Goal: Task Accomplishment & Management: Manage account settings

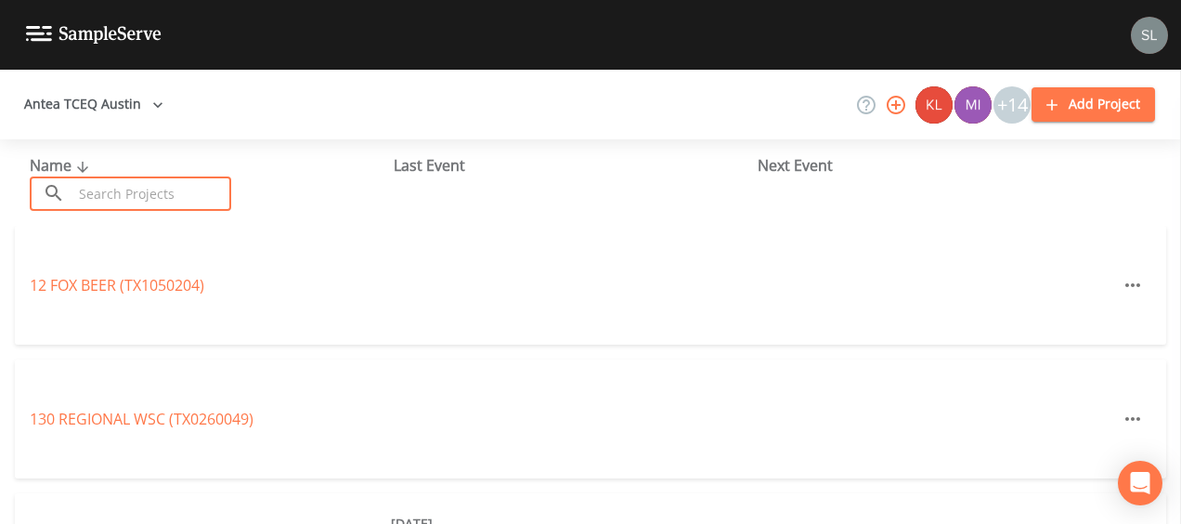
click at [124, 198] on input "text" at bounding box center [151, 193] width 159 height 34
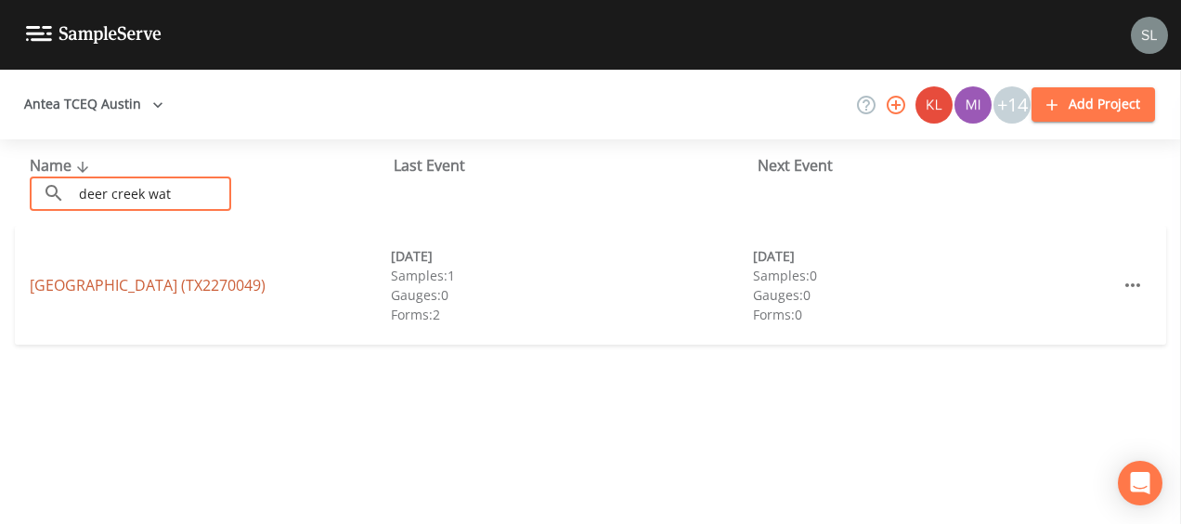
type input "deer creek wat"
click at [141, 292] on link "[GEOGRAPHIC_DATA] (TX2270049)" at bounding box center [148, 285] width 236 height 20
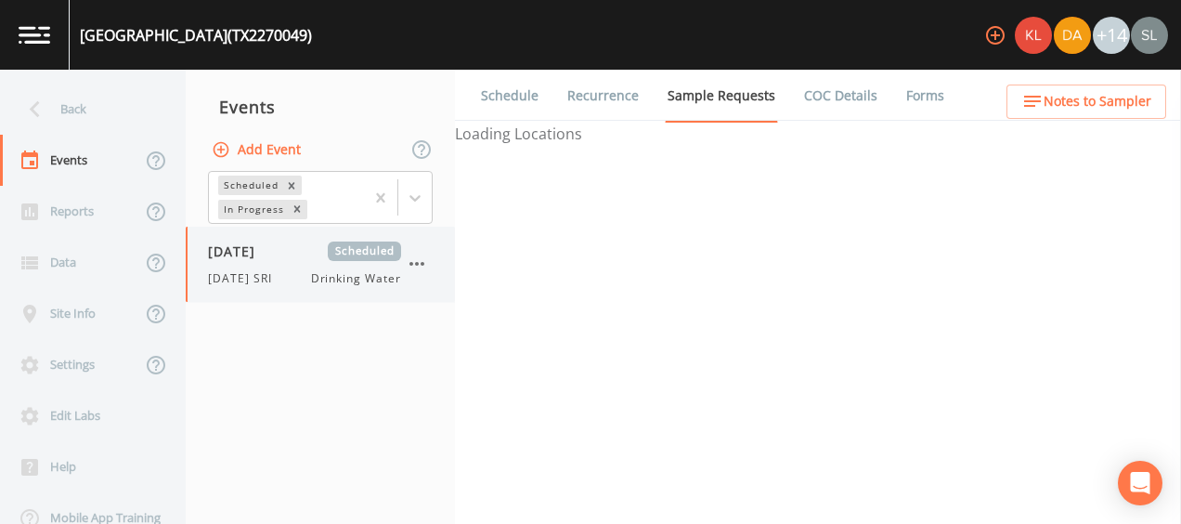
click at [264, 256] on span "[DATE]" at bounding box center [238, 251] width 60 height 20
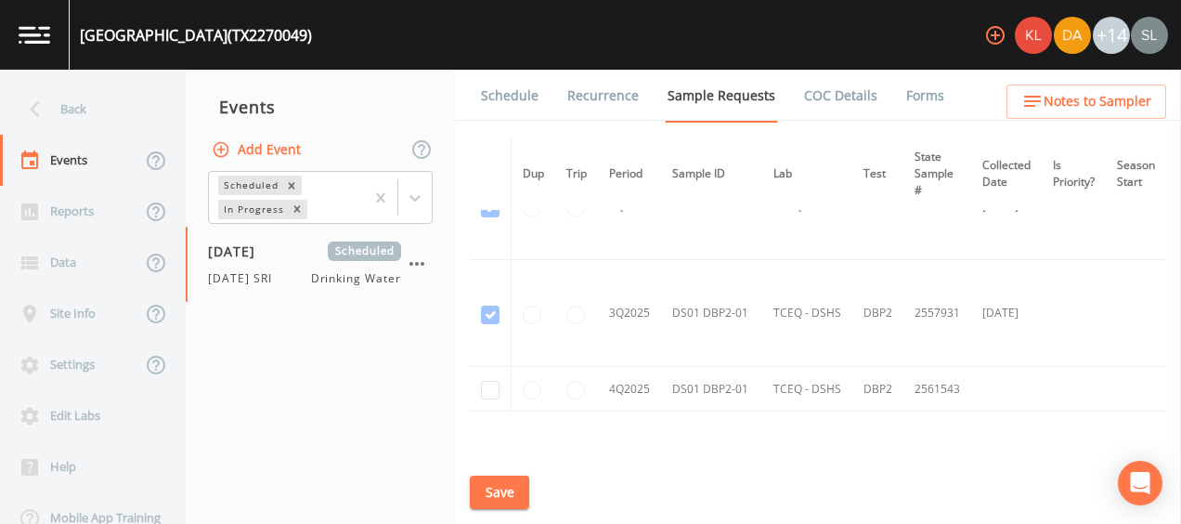
scroll to position [806, 0]
click at [491, 383] on input "checkbox" at bounding box center [490, 389] width 19 height 19
checkbox input "true"
click at [520, 492] on button "Save" at bounding box center [499, 492] width 59 height 34
click at [525, 97] on link "Schedule" at bounding box center [509, 96] width 63 height 52
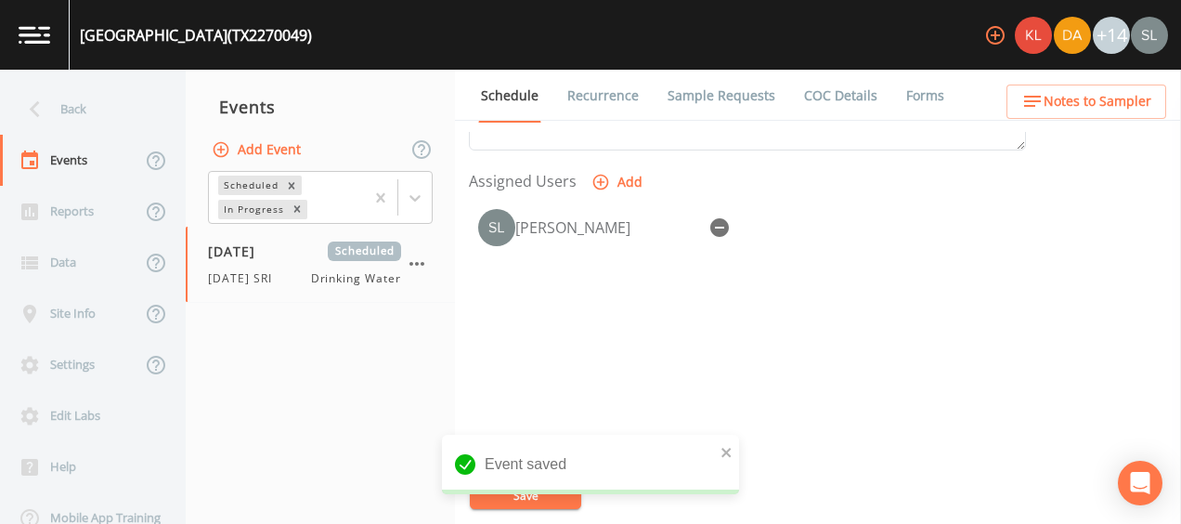
scroll to position [783, 0]
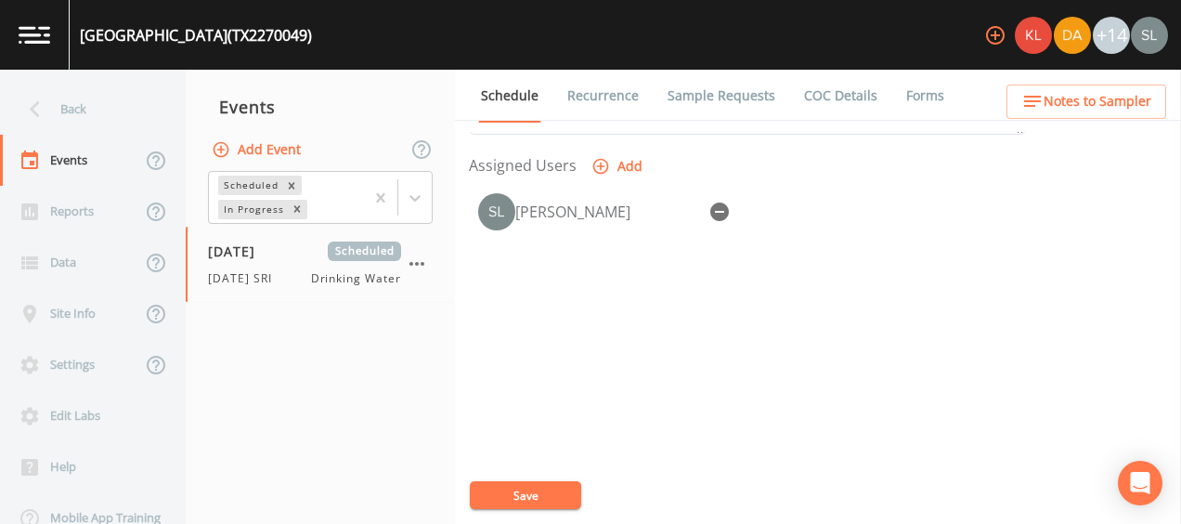
click at [274, 154] on button "Add Event" at bounding box center [258, 150] width 100 height 34
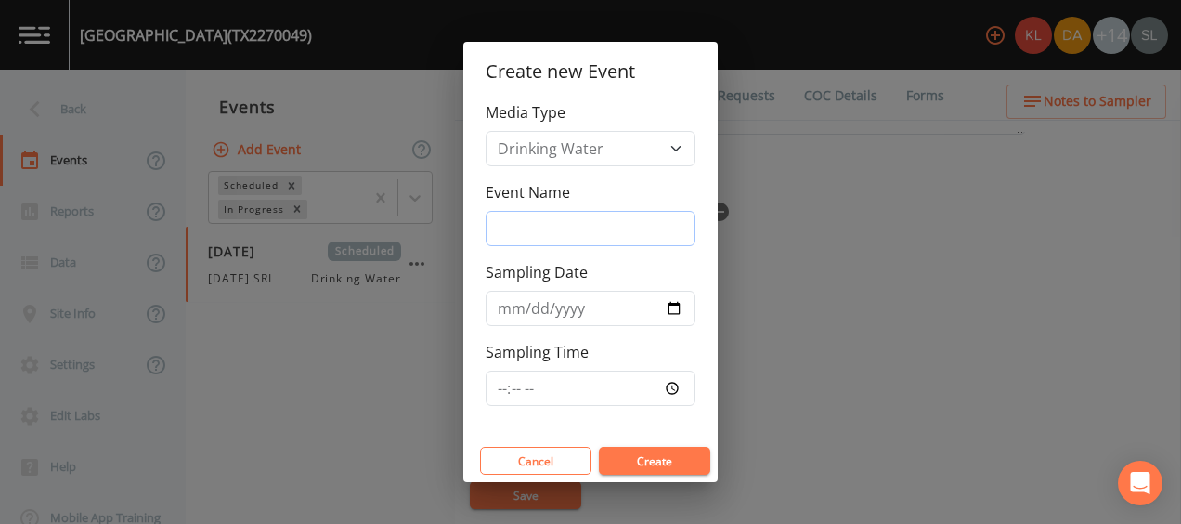
click at [531, 241] on input "Event Name" at bounding box center [591, 228] width 210 height 35
type input "[DATE] SR"
click at [620, 193] on div "Event Name [DATE] SR" at bounding box center [591, 213] width 210 height 65
click at [676, 306] on input "Sampling Date" at bounding box center [591, 308] width 210 height 35
type input "[DATE]"
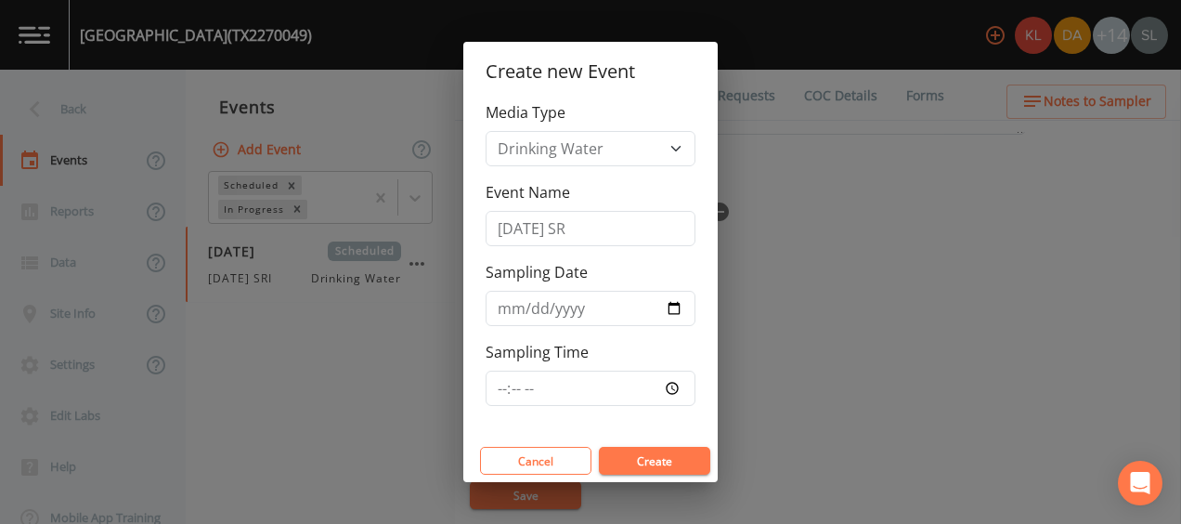
click at [666, 459] on button "Create" at bounding box center [654, 461] width 111 height 28
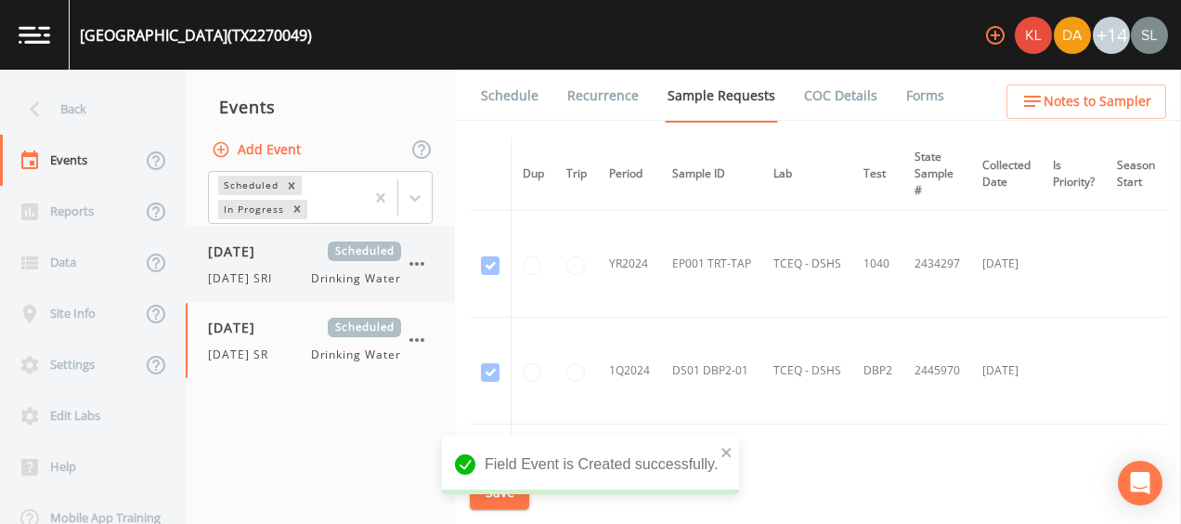
click at [314, 287] on div "[DATE] Scheduled [DATE] SRI Drinking Water" at bounding box center [320, 264] width 269 height 75
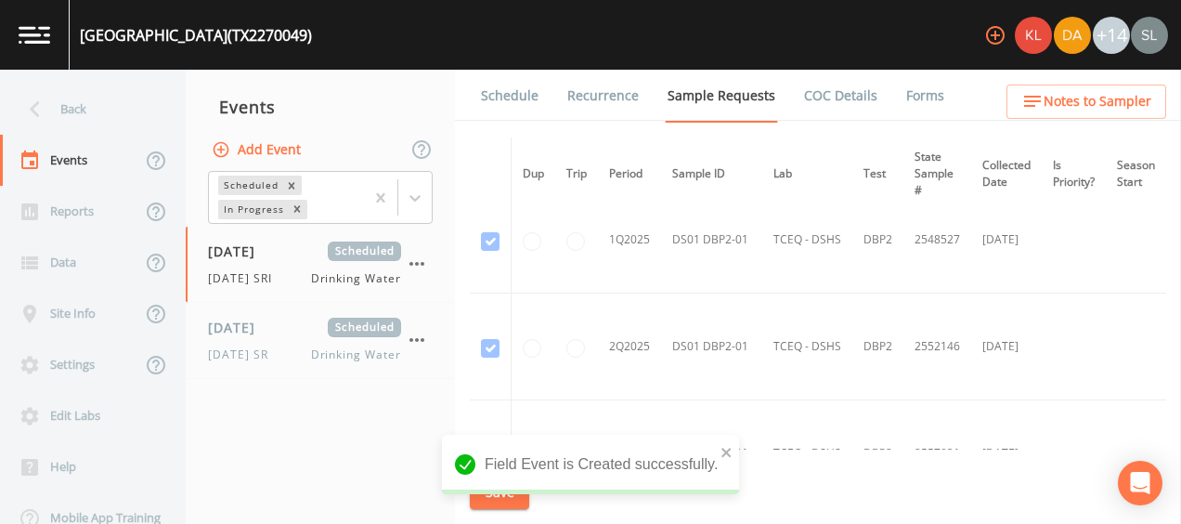
scroll to position [917, 0]
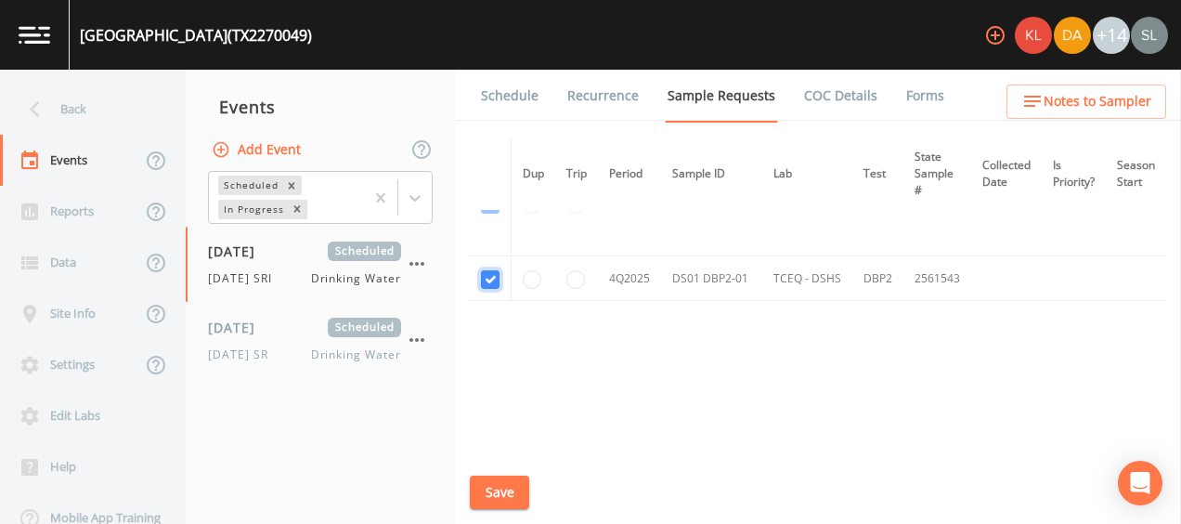
click at [486, 271] on input "checkbox" at bounding box center [490, 279] width 19 height 19
checkbox input "false"
click at [511, 487] on button "Save" at bounding box center [499, 492] width 59 height 34
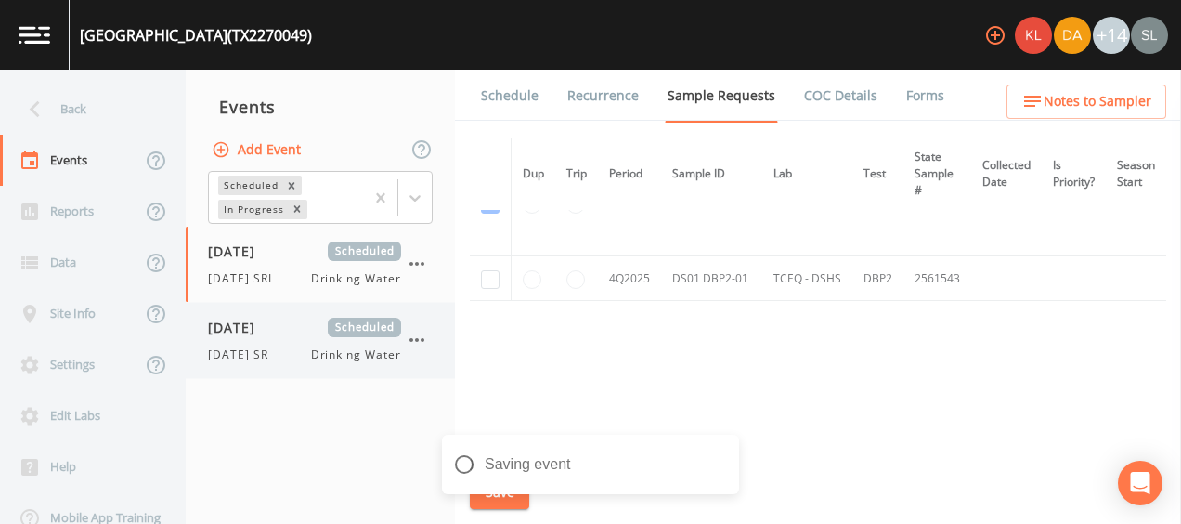
click at [216, 325] on span "[DATE]" at bounding box center [238, 328] width 60 height 20
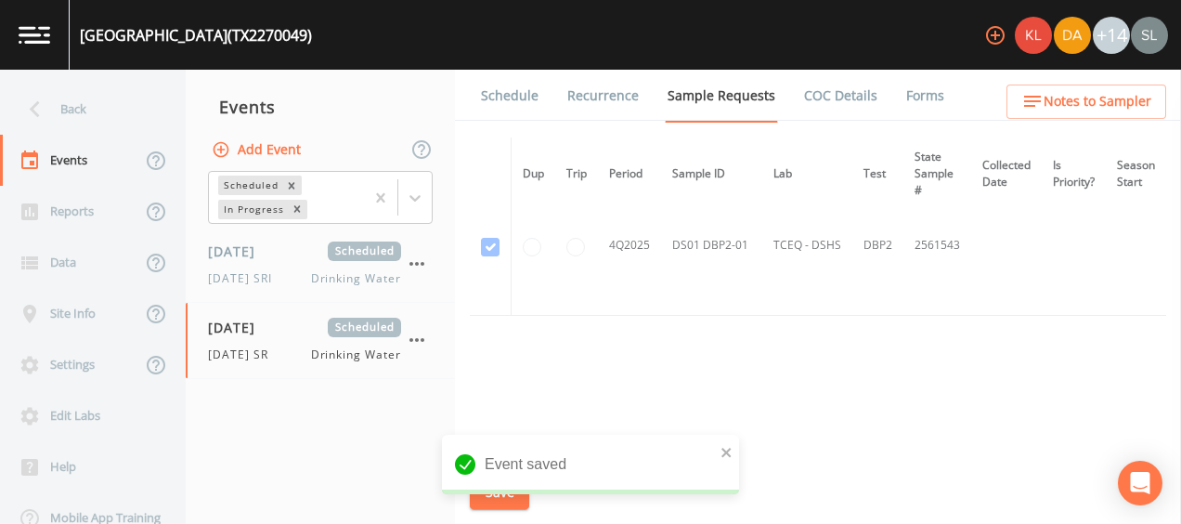
scroll to position [1012, 0]
click at [485, 238] on td at bounding box center [491, 231] width 42 height 140
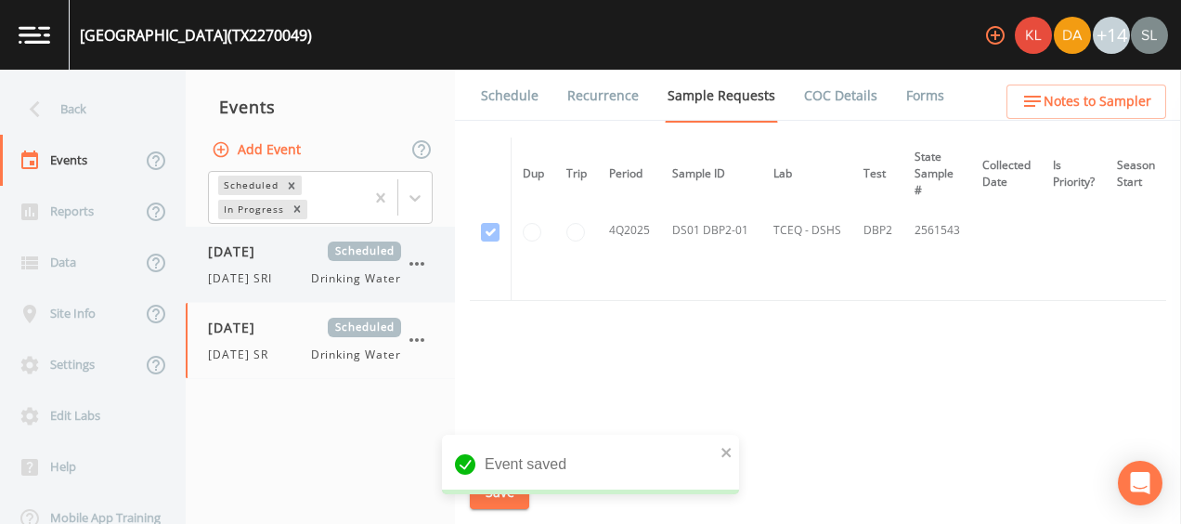
click at [248, 296] on div "[DATE] Scheduled [DATE] SRI Drinking Water" at bounding box center [320, 264] width 269 height 75
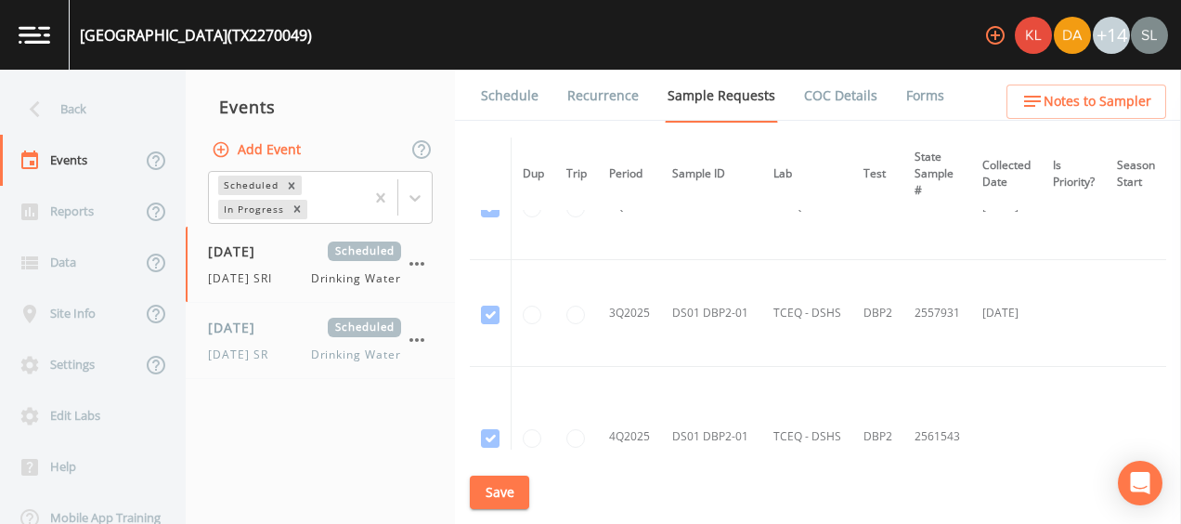
scroll to position [1012, 0]
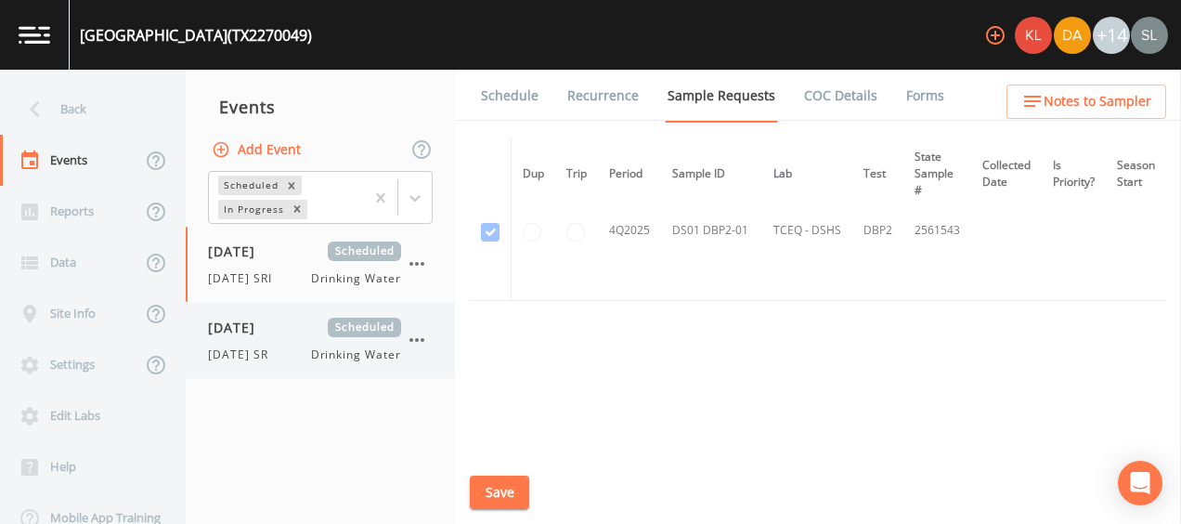
click at [314, 336] on div "[DATE] Scheduled [DATE] SR Drinking Water" at bounding box center [304, 341] width 193 height 46
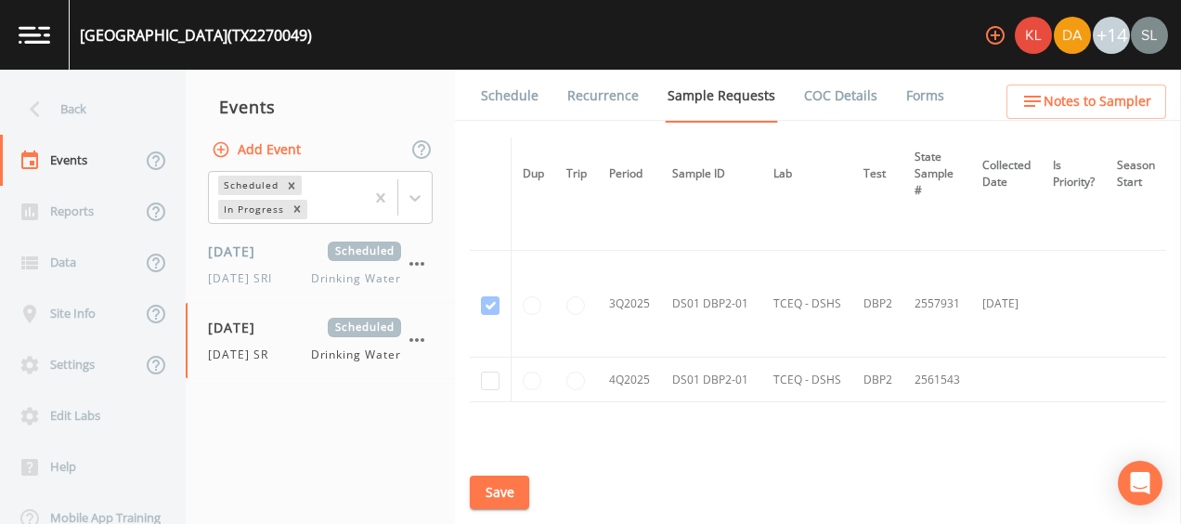
scroll to position [917, 0]
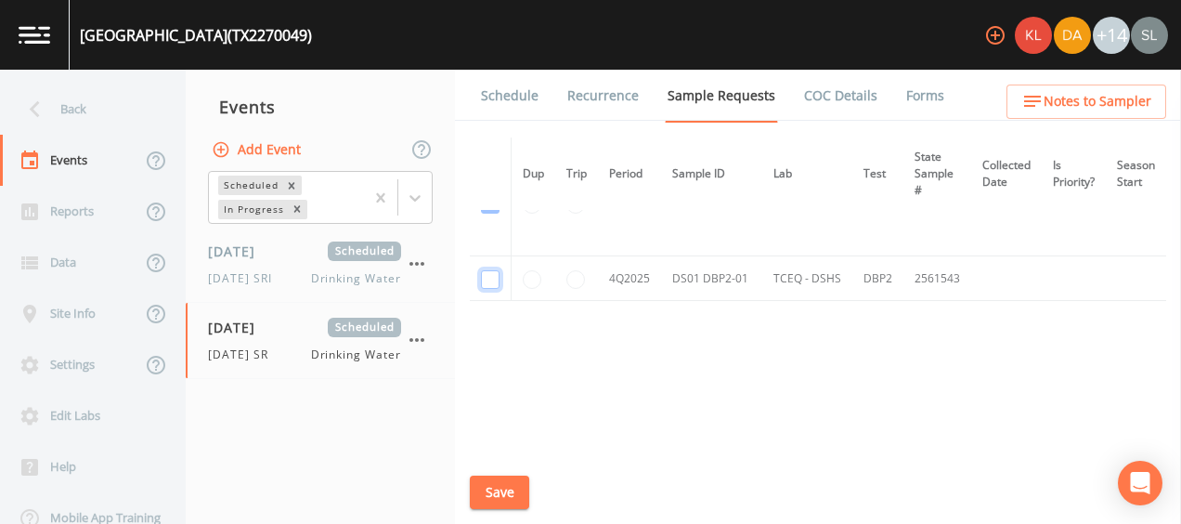
click at [498, 273] on input "checkbox" at bounding box center [490, 279] width 19 height 19
checkbox input "true"
click at [311, 349] on span "Drinking Water" at bounding box center [356, 354] width 90 height 17
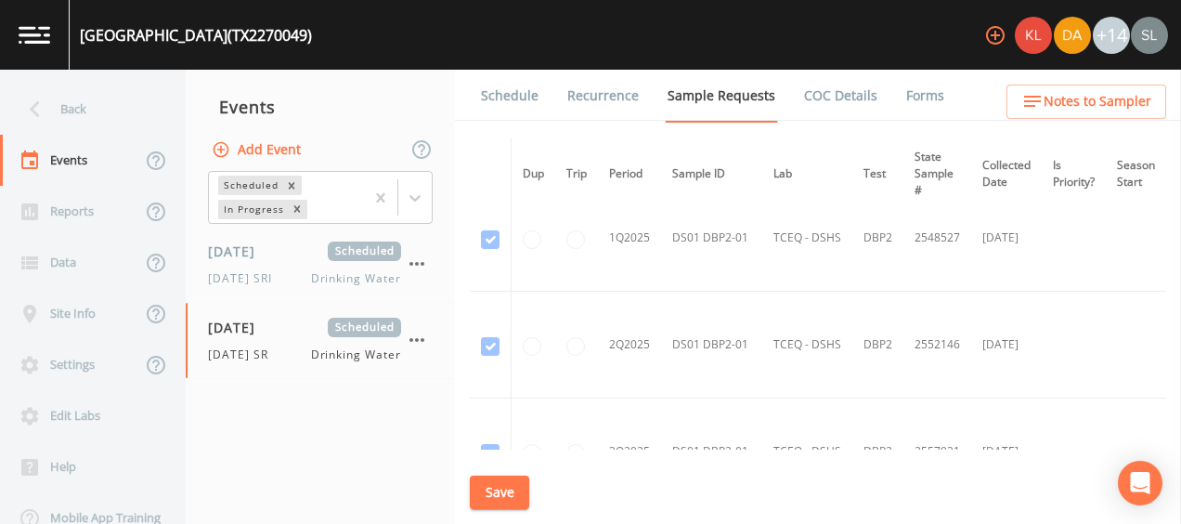
scroll to position [917, 0]
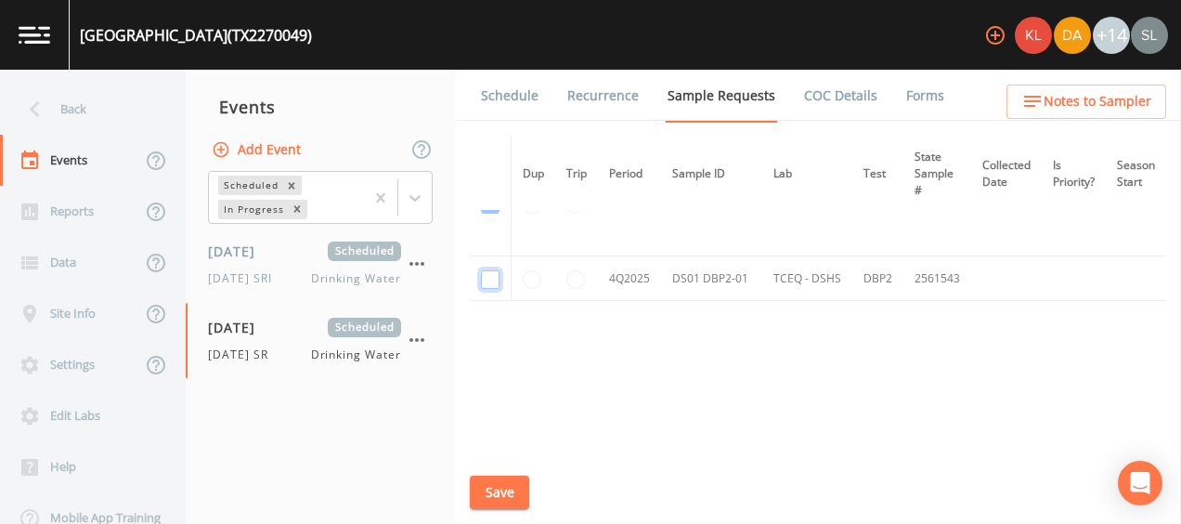
click at [491, 275] on input "checkbox" at bounding box center [490, 279] width 19 height 19
checkbox input "true"
click at [505, 98] on link "Schedule" at bounding box center [509, 96] width 63 height 52
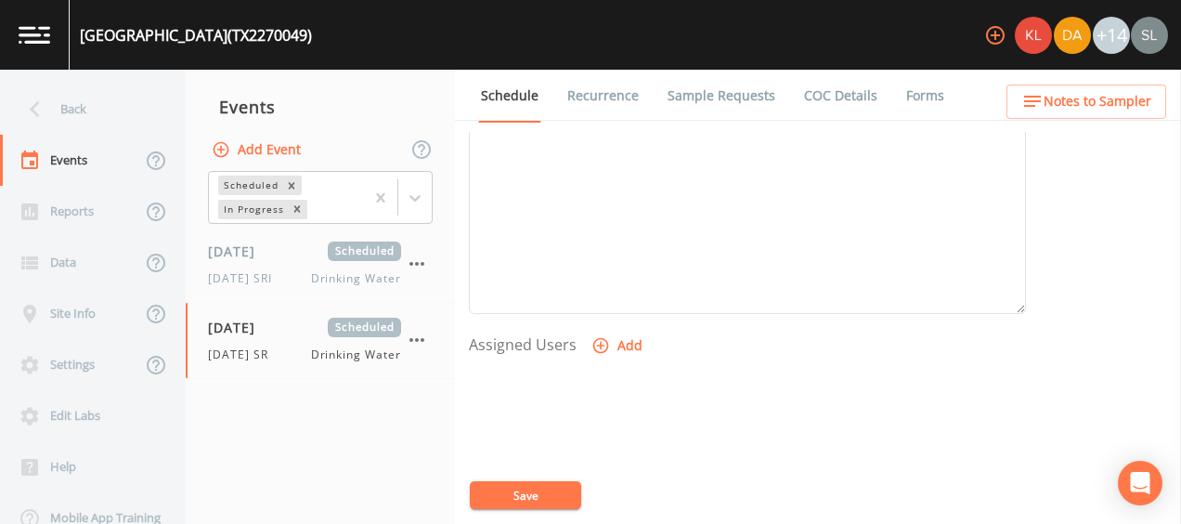
scroll to position [699, 0]
click at [610, 256] on button "Add" at bounding box center [619, 250] width 62 height 34
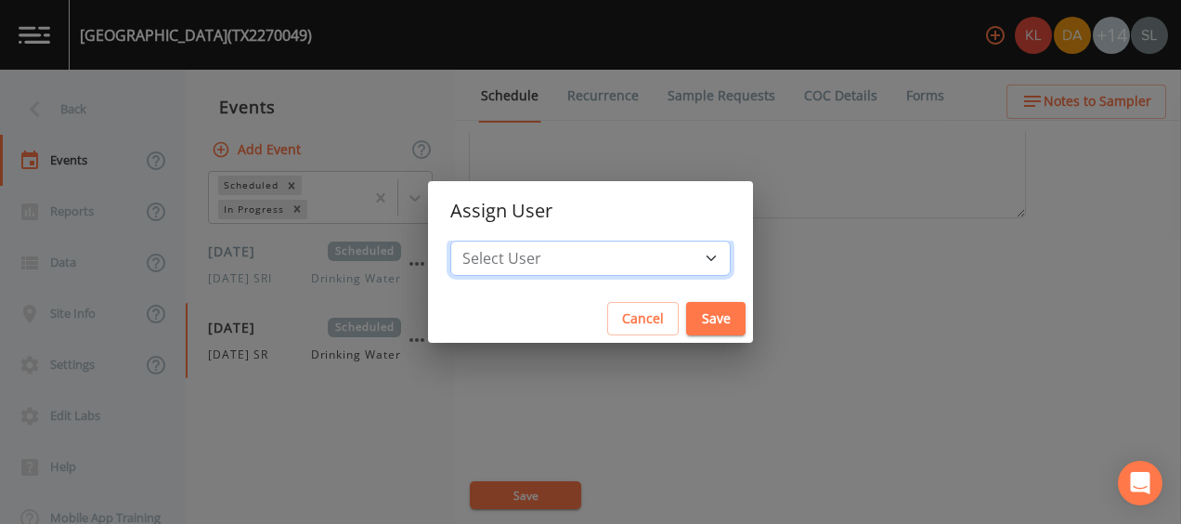
click at [630, 258] on select "Select User [PERSON_NAME] [PERSON_NAME] [PERSON_NAME] [PERSON_NAME] [PERSON_NAM…" at bounding box center [590, 258] width 280 height 35
select select "ec903c3e-23b8-4790-bf81-d04851916195"
click at [501, 241] on select "Select User [PERSON_NAME] [PERSON_NAME] [PERSON_NAME] [PERSON_NAME] [PERSON_NAM…" at bounding box center [590, 258] width 280 height 35
click at [686, 306] on button "Save" at bounding box center [715, 319] width 59 height 34
select select
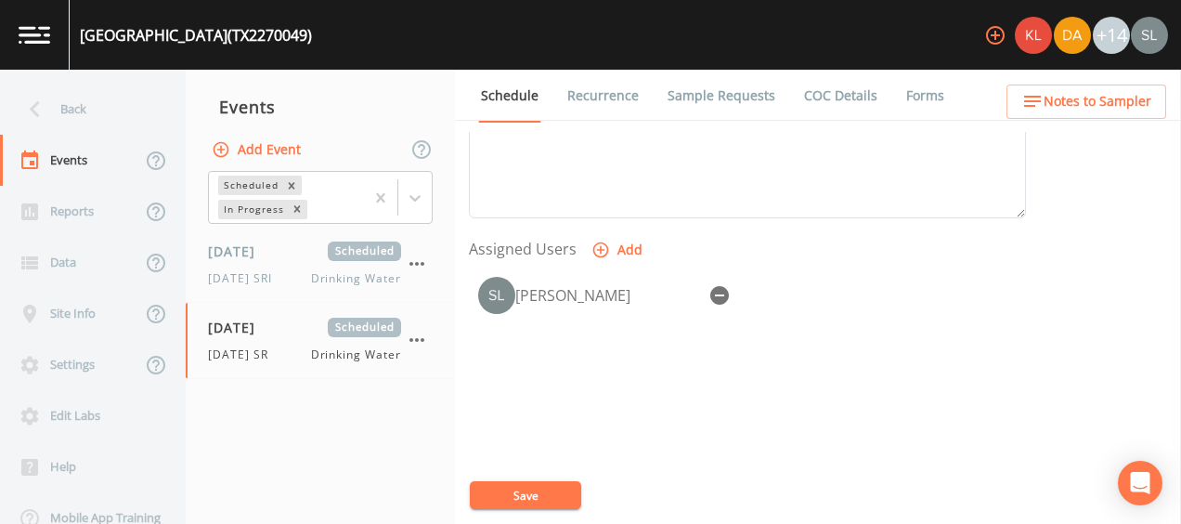
click at [541, 499] on button "Save" at bounding box center [525, 495] width 111 height 28
click at [290, 270] on div "[DATE] SRI Drinking Water" at bounding box center [304, 278] width 193 height 17
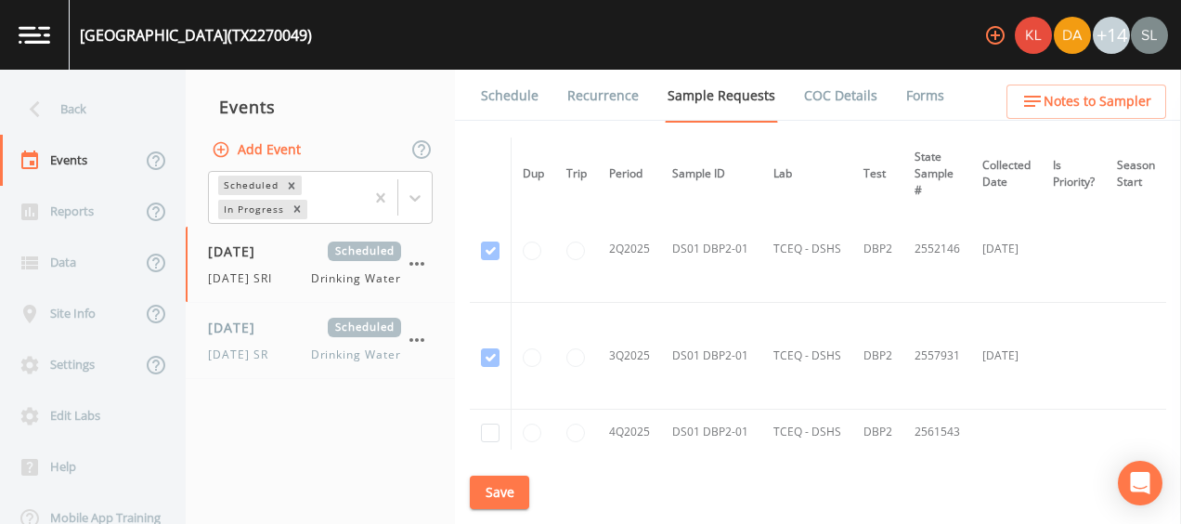
scroll to position [917, 0]
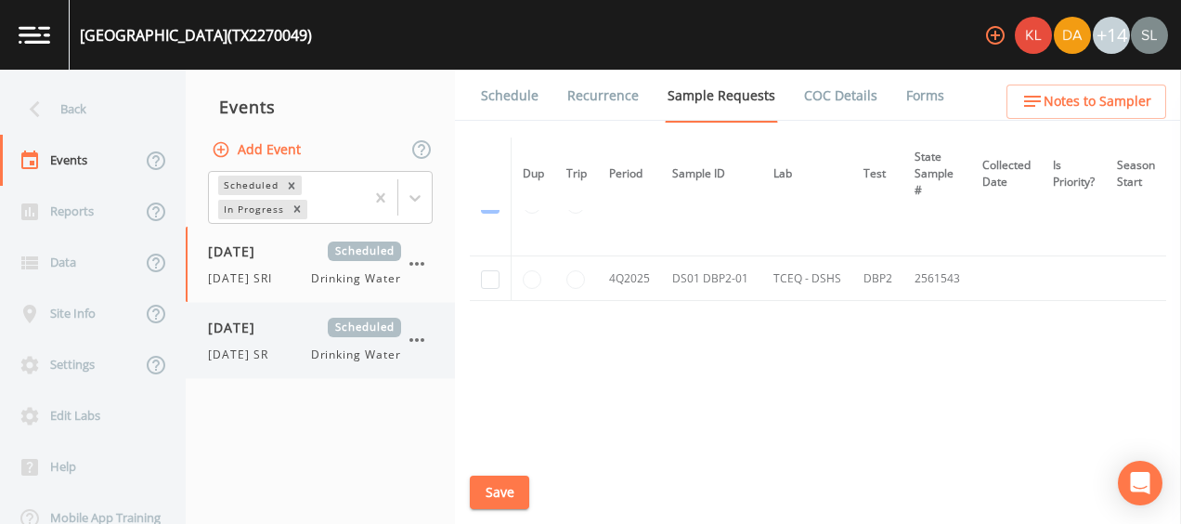
click at [413, 336] on icon "button" at bounding box center [417, 340] width 22 height 22
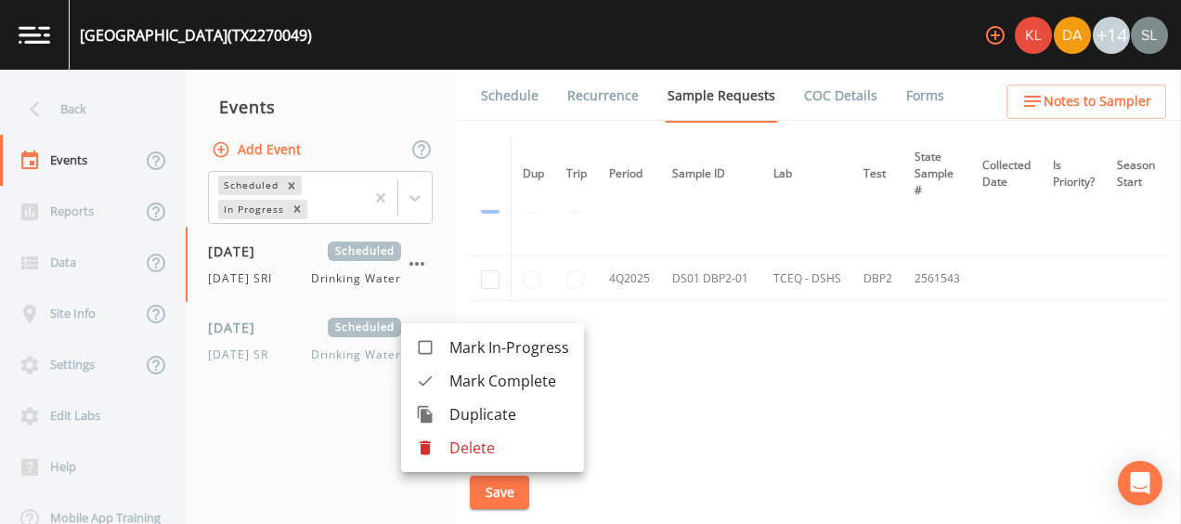
click at [477, 455] on p "Delete" at bounding box center [509, 447] width 120 height 22
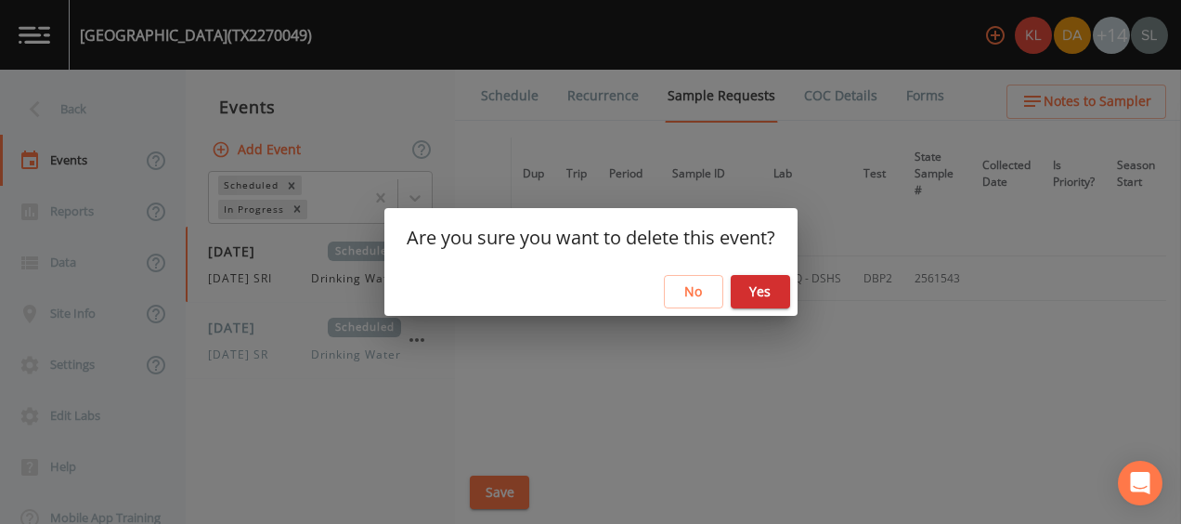
click at [775, 287] on button "Yes" at bounding box center [760, 292] width 59 height 34
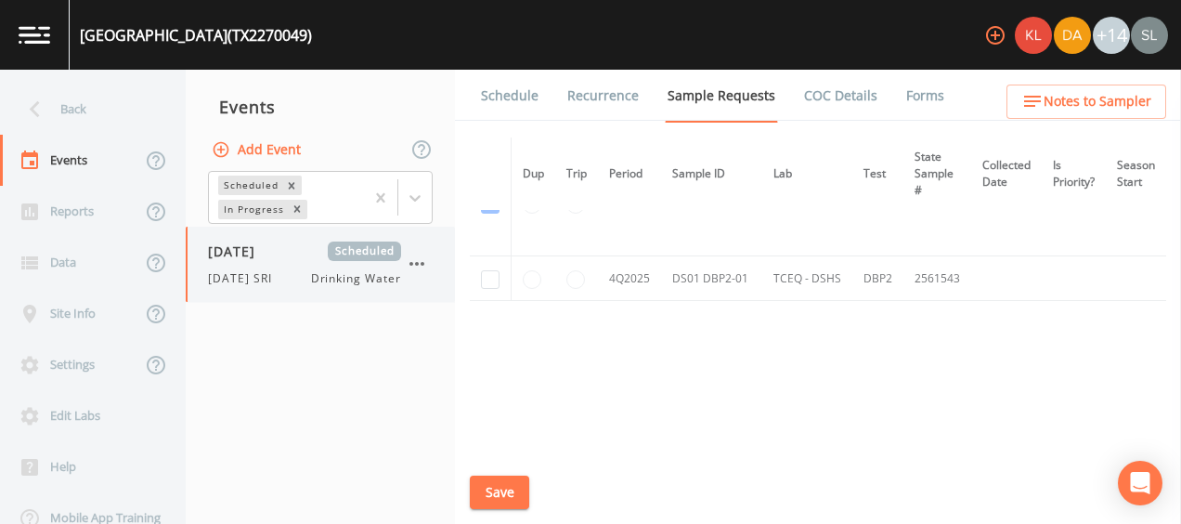
click at [292, 273] on div "[DATE] SRI Drinking Water" at bounding box center [304, 278] width 193 height 17
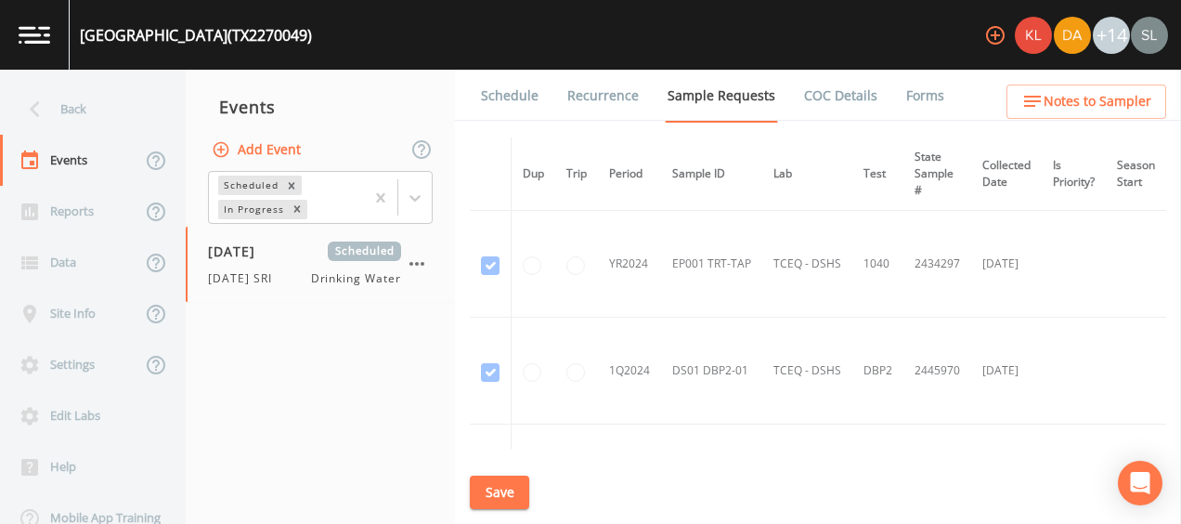
scroll to position [917, 0]
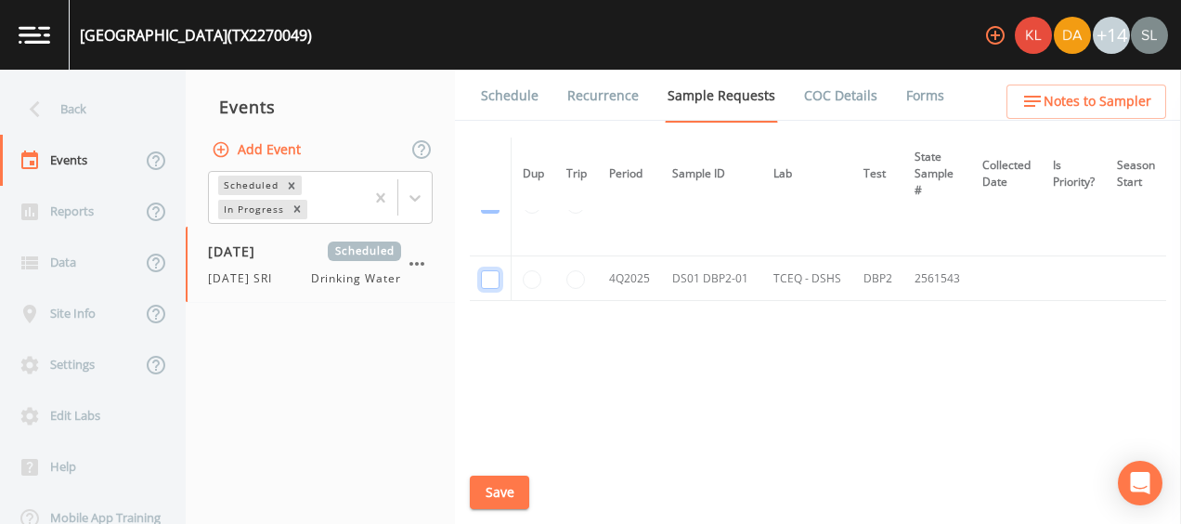
click at [490, 280] on input "checkbox" at bounding box center [490, 279] width 19 height 19
checkbox input "true"
click at [500, 114] on link "Schedule" at bounding box center [509, 96] width 63 height 52
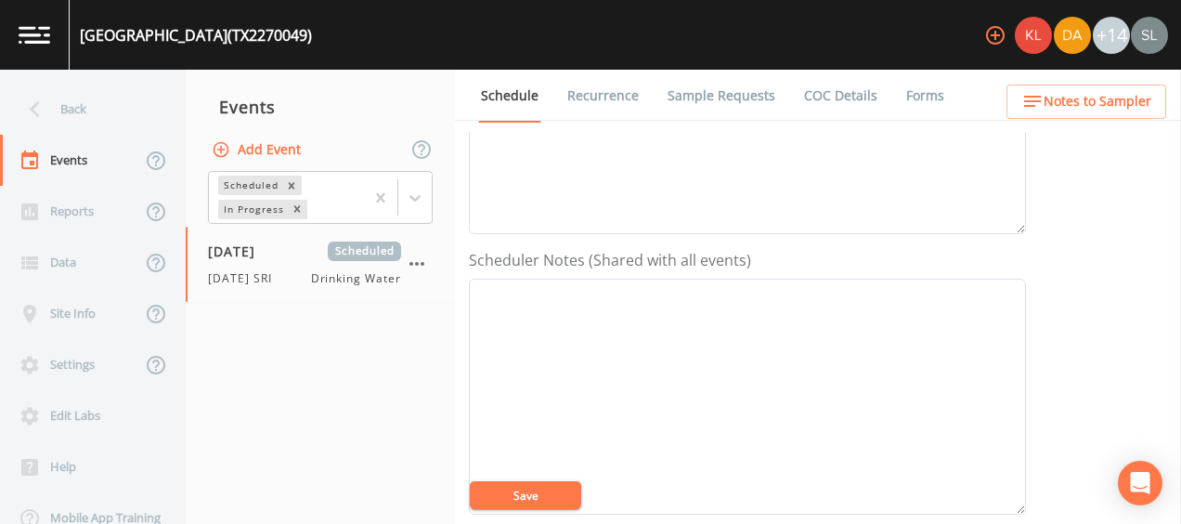
scroll to position [783, 0]
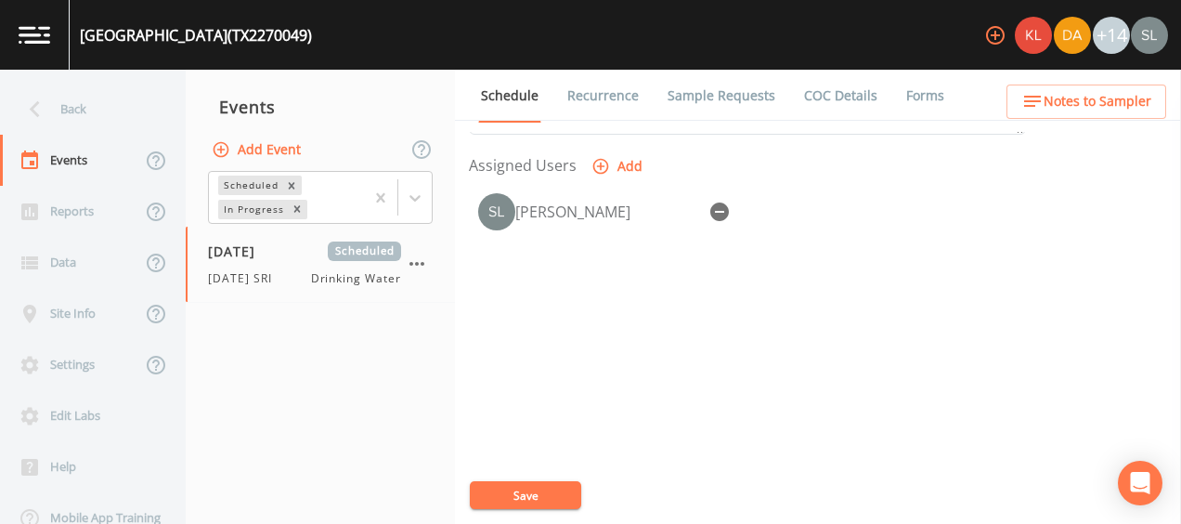
click at [552, 494] on button "Save" at bounding box center [525, 495] width 111 height 28
